Goal: Navigation & Orientation: Find specific page/section

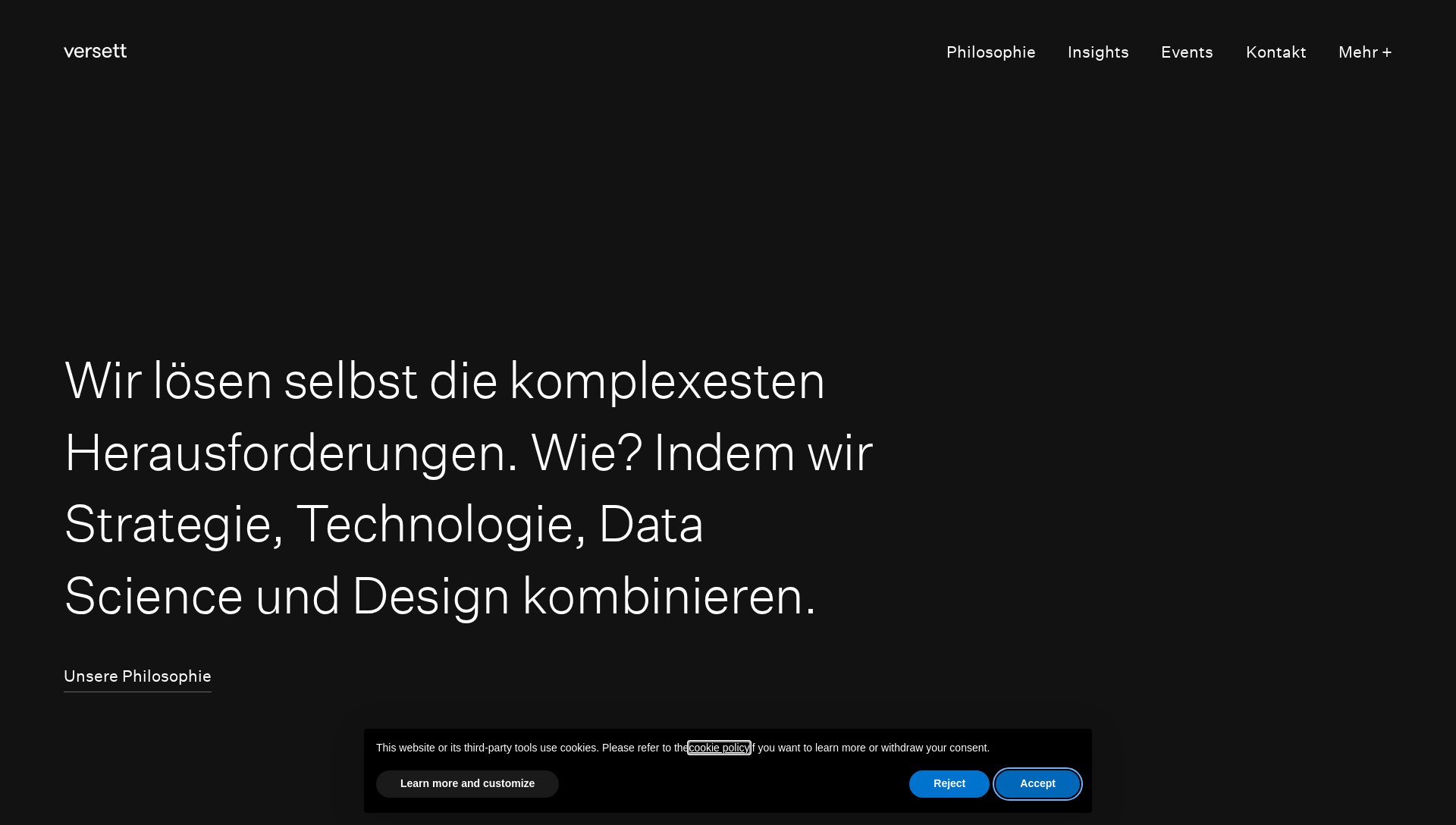
click at [1044, 784] on button "Accept" at bounding box center [1038, 785] width 84 height 27
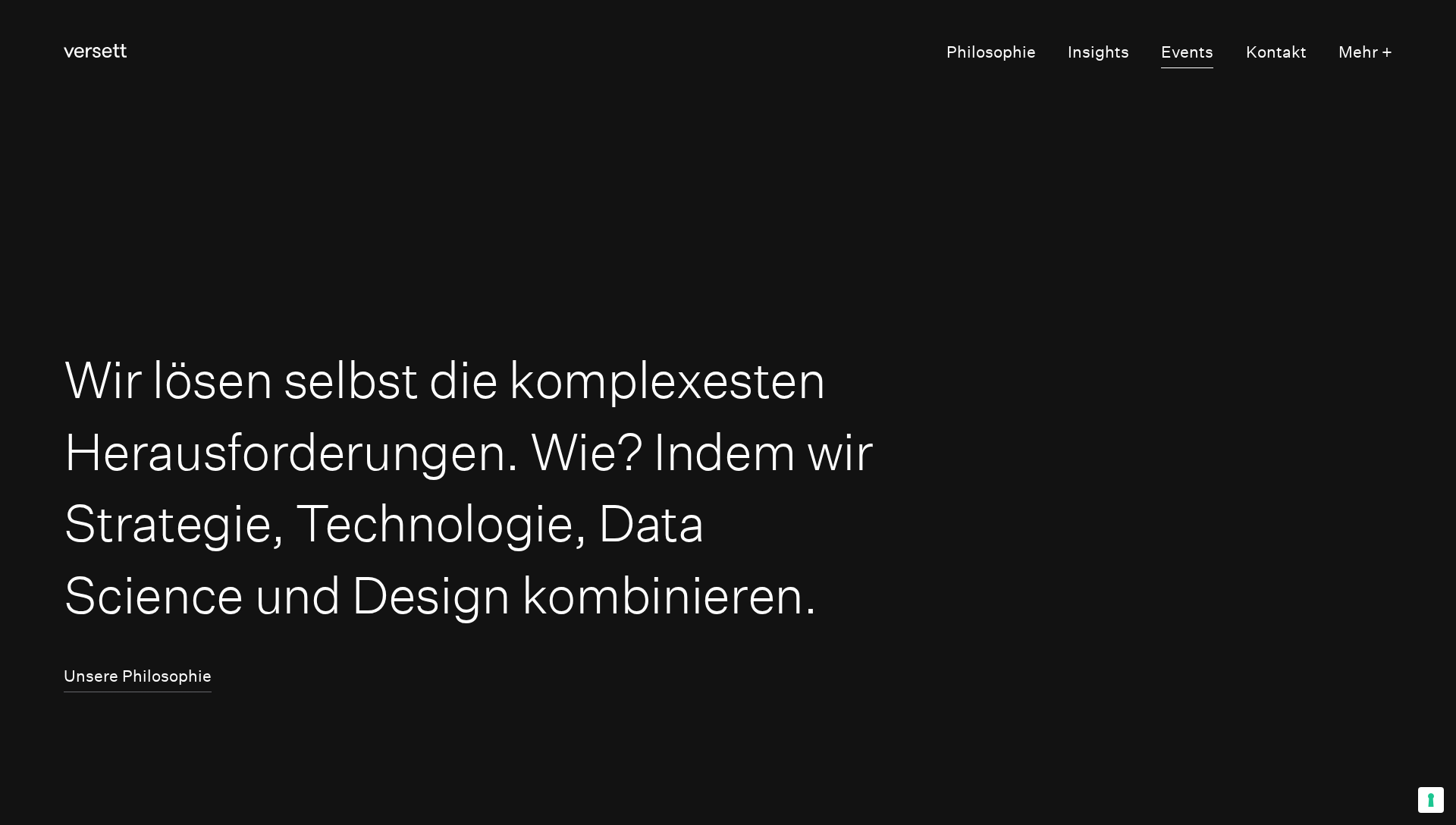
click at [1181, 47] on link "Events" at bounding box center [1187, 53] width 53 height 31
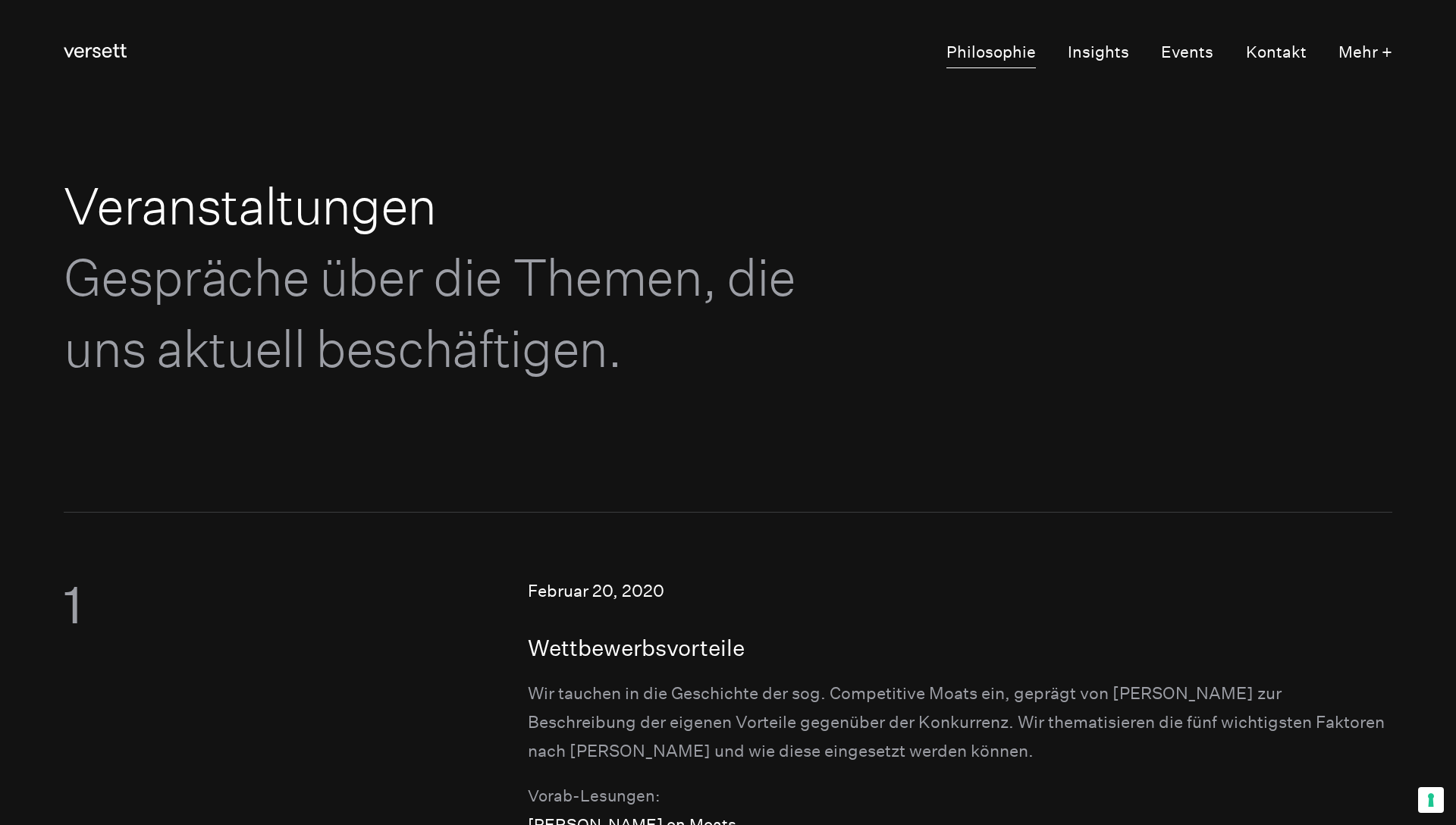
click at [1026, 61] on link "Philosophie" at bounding box center [991, 53] width 89 height 31
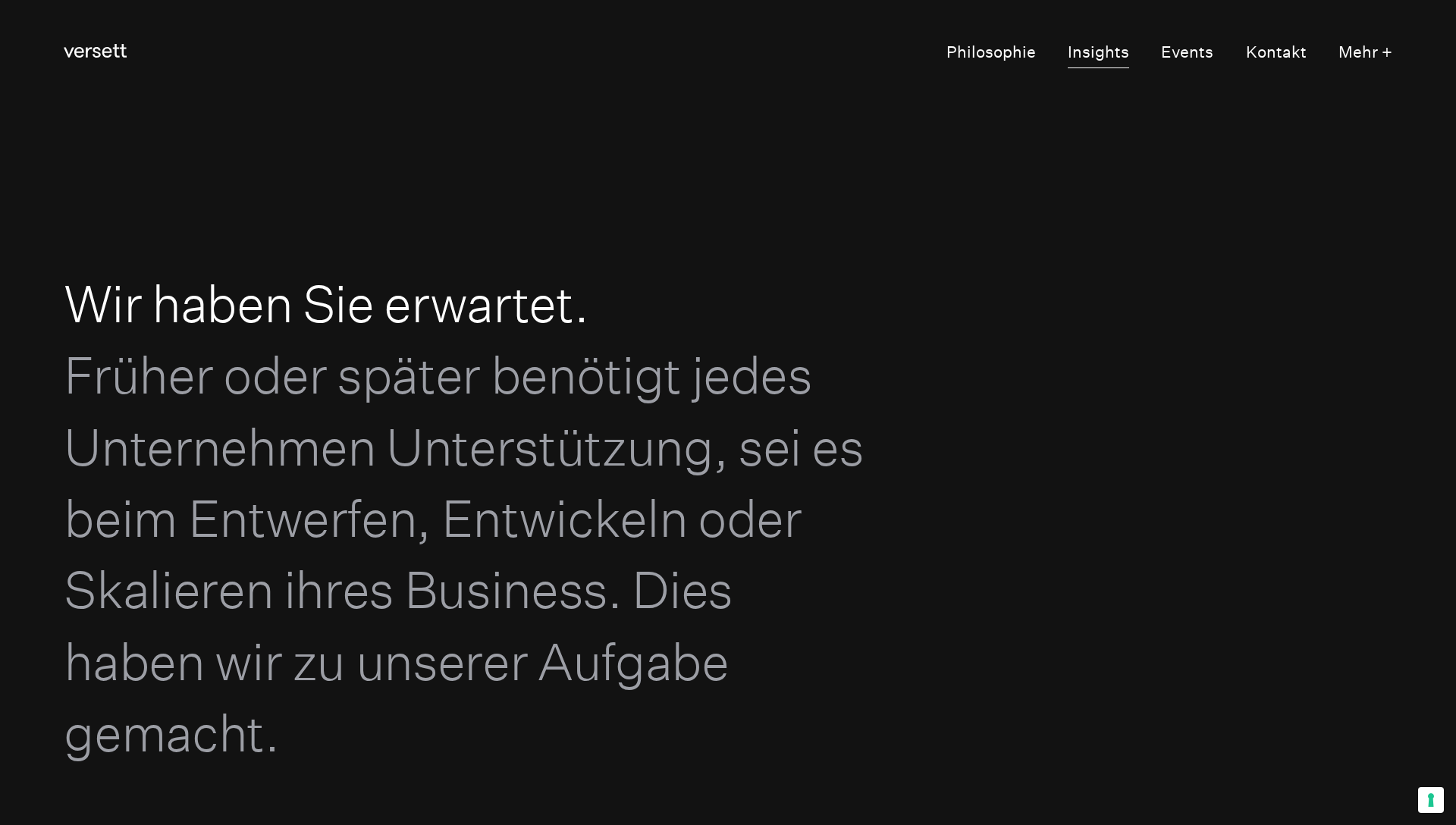
click at [1113, 47] on link "Insights" at bounding box center [1099, 53] width 62 height 31
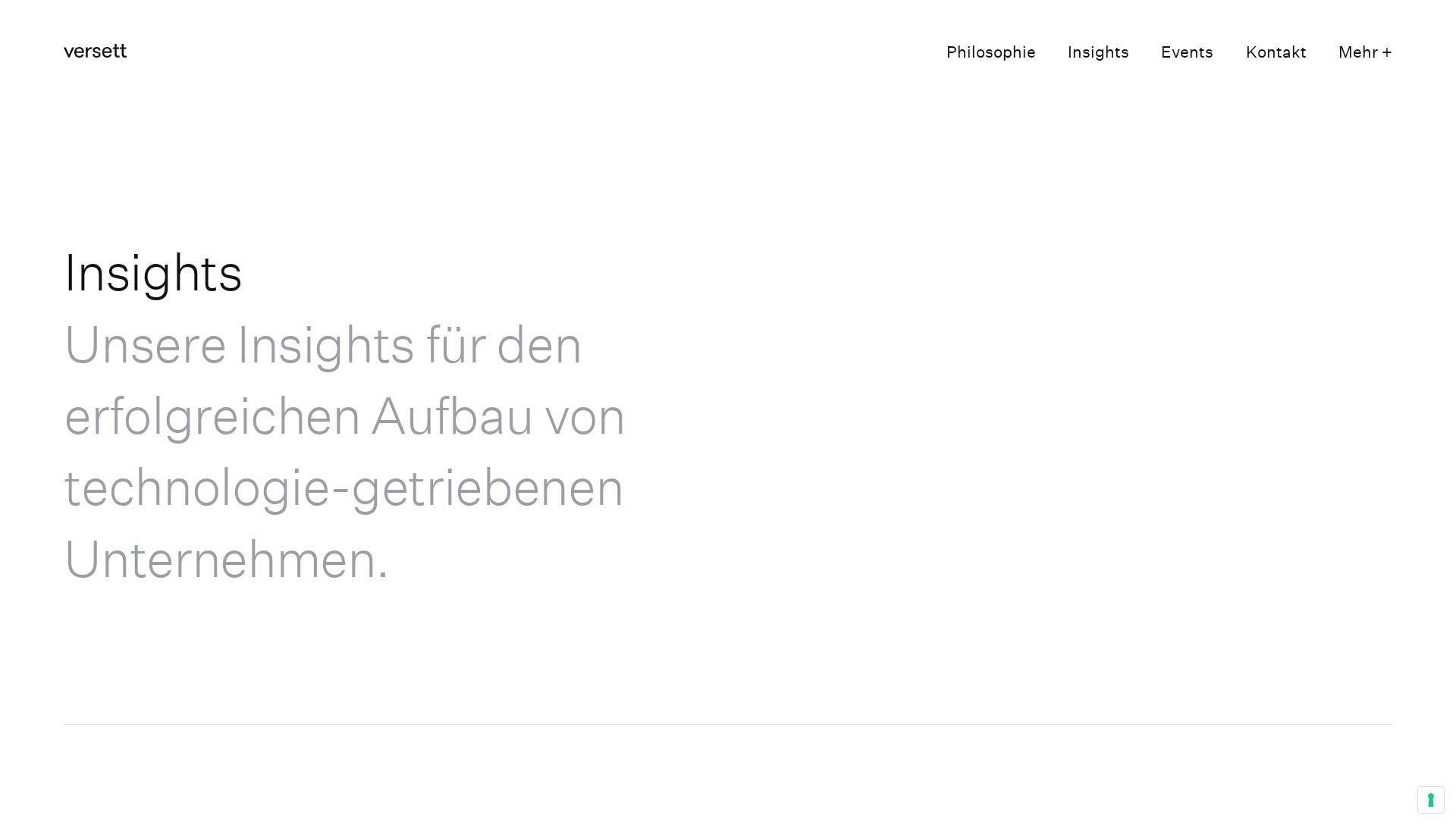
click at [1180, 46] on link "Events" at bounding box center [1187, 53] width 53 height 31
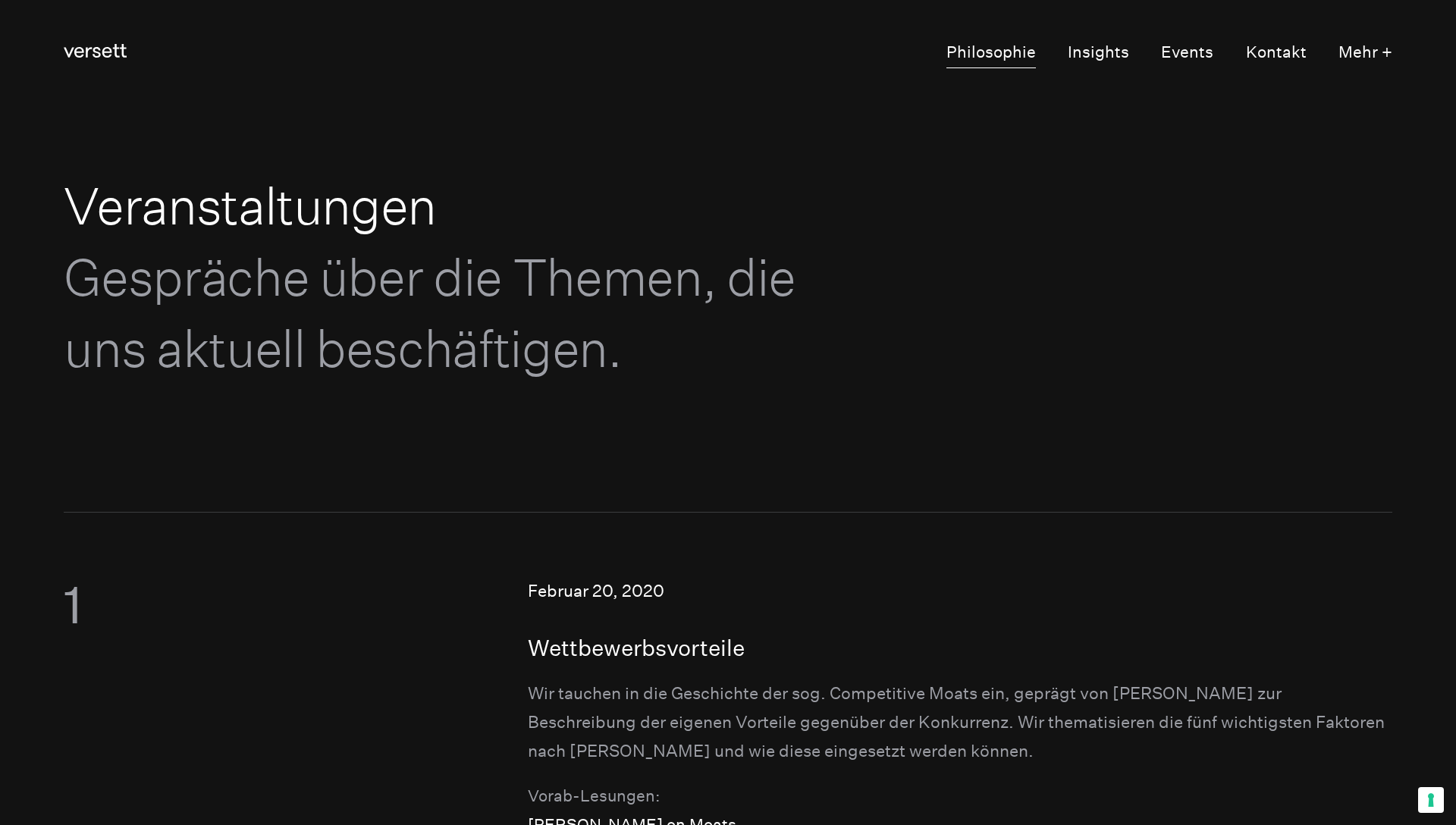
click at [1017, 59] on link "Philosophie" at bounding box center [991, 53] width 89 height 31
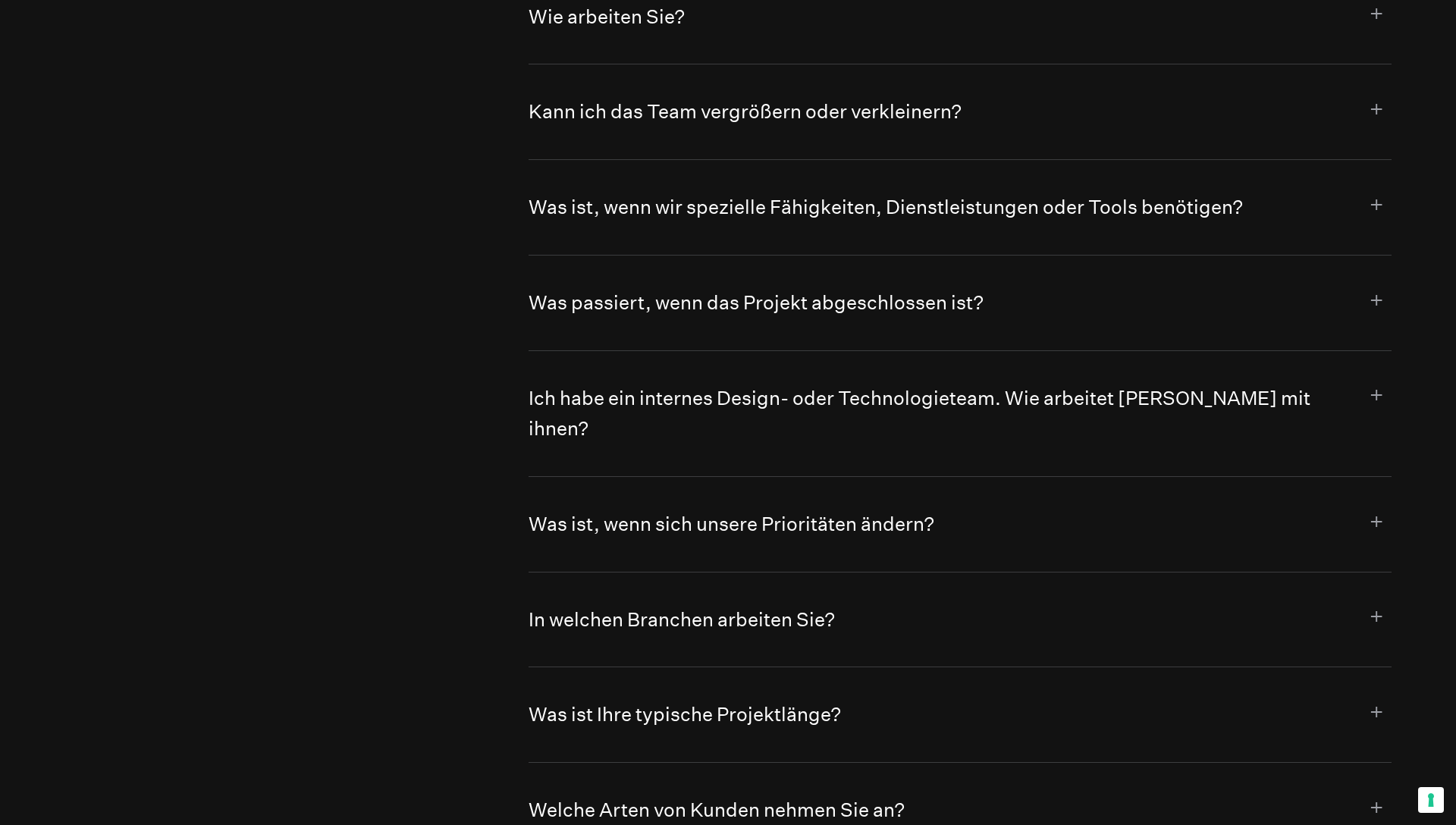
scroll to position [9533, 0]
